Goal: Information Seeking & Learning: Learn about a topic

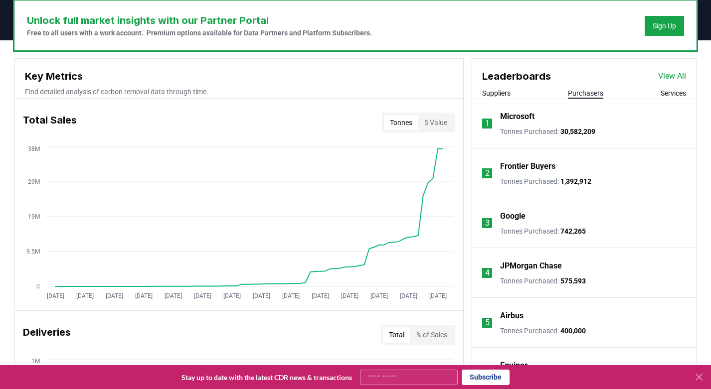
scroll to position [301, 0]
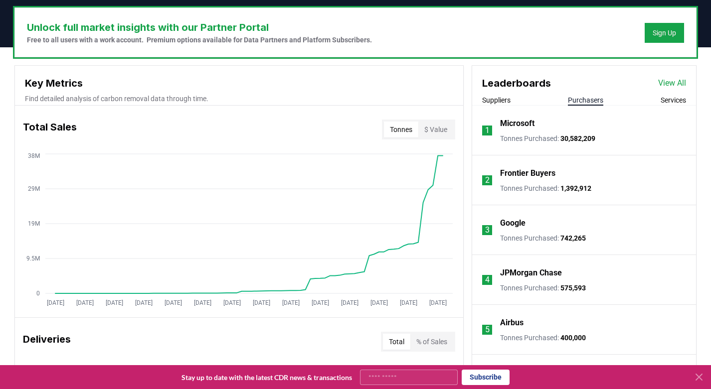
click at [669, 88] on link "View All" at bounding box center [672, 83] width 28 height 12
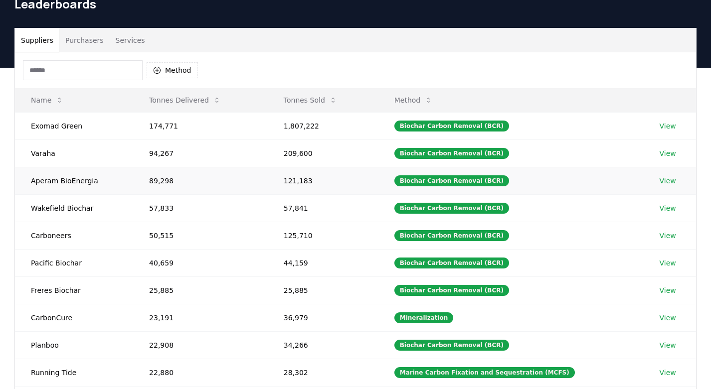
scroll to position [45, 0]
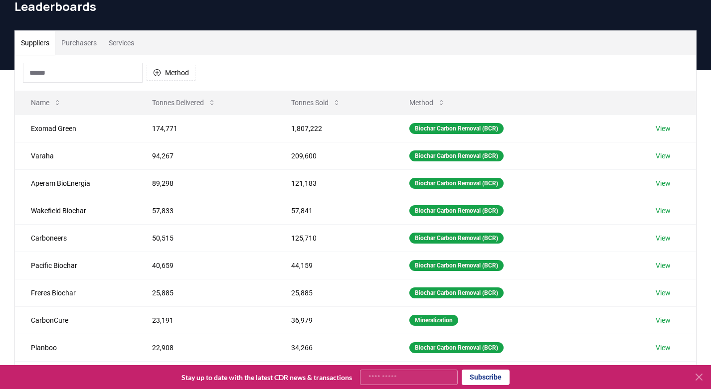
click at [89, 58] on div "Method" at bounding box center [355, 73] width 681 height 36
click at [89, 44] on button "Purchasers" at bounding box center [78, 43] width 47 height 24
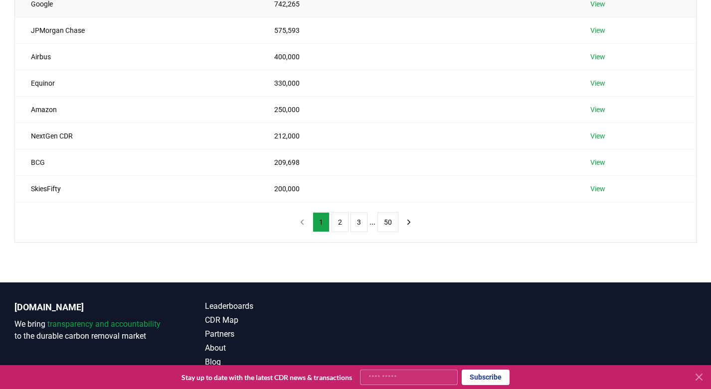
scroll to position [237, 0]
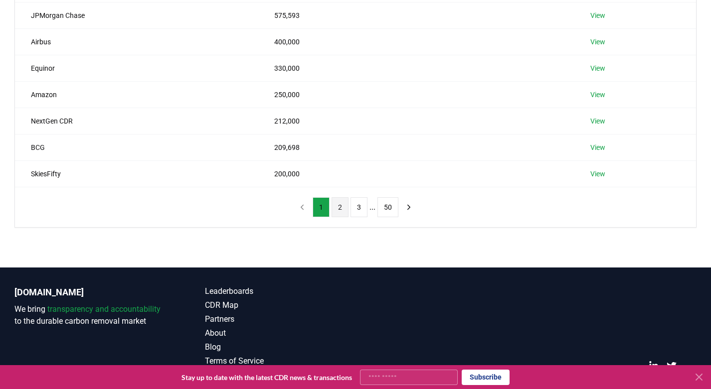
click at [340, 208] on button "2" at bounding box center [339, 207] width 17 height 20
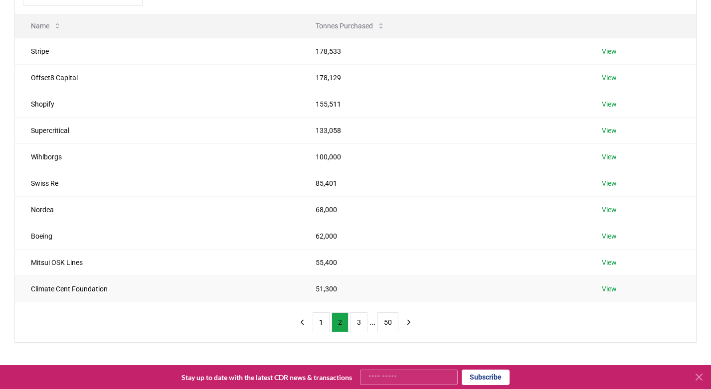
scroll to position [123, 0]
click at [355, 330] on button "3" at bounding box center [358, 322] width 17 height 20
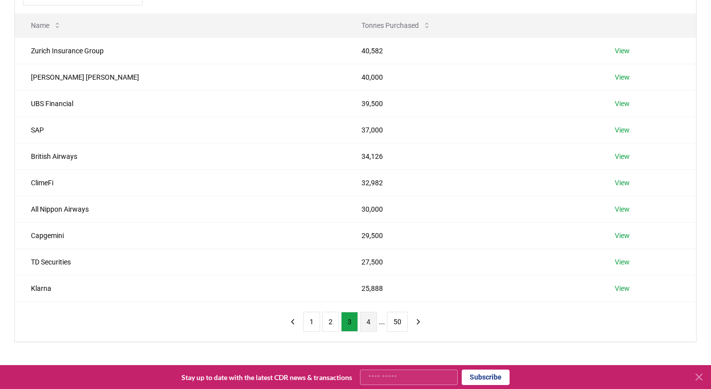
click at [370, 321] on button "4" at bounding box center [368, 322] width 17 height 20
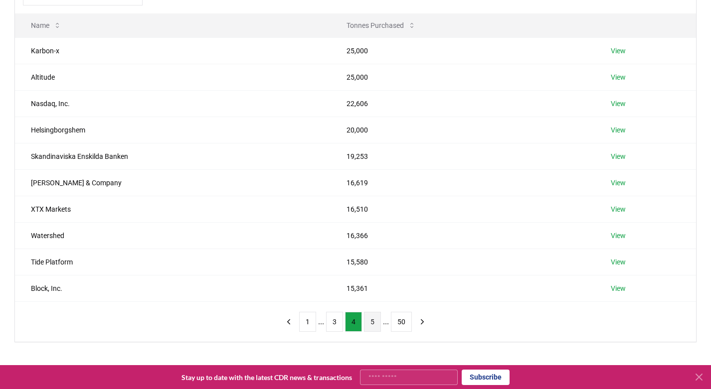
click at [371, 326] on button "5" at bounding box center [372, 322] width 17 height 20
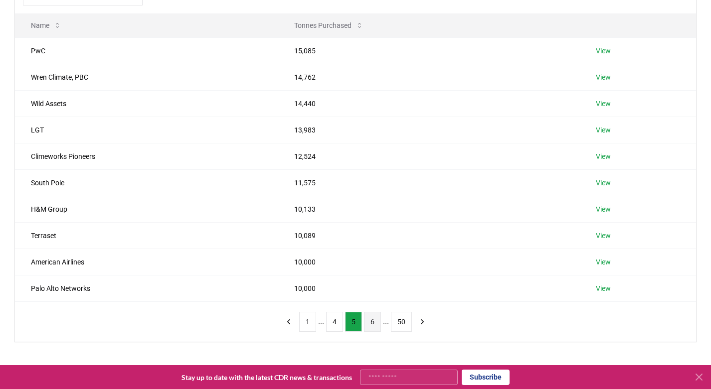
click at [370, 328] on button "6" at bounding box center [372, 322] width 17 height 20
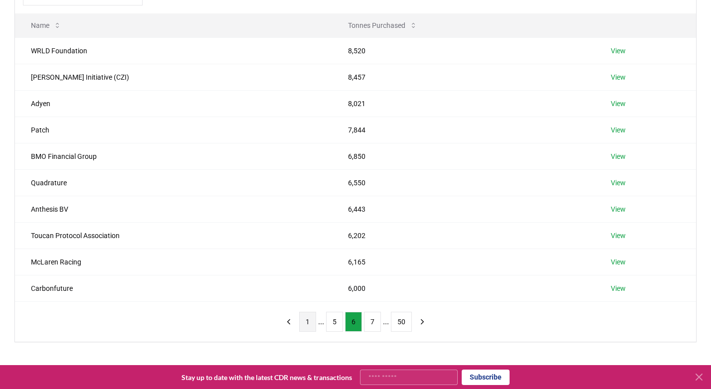
click at [311, 324] on button "1" at bounding box center [307, 322] width 17 height 20
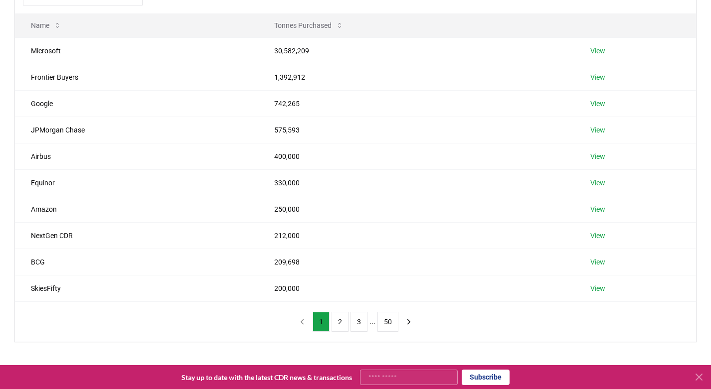
scroll to position [0, 0]
